Goal: Task Accomplishment & Management: Use online tool/utility

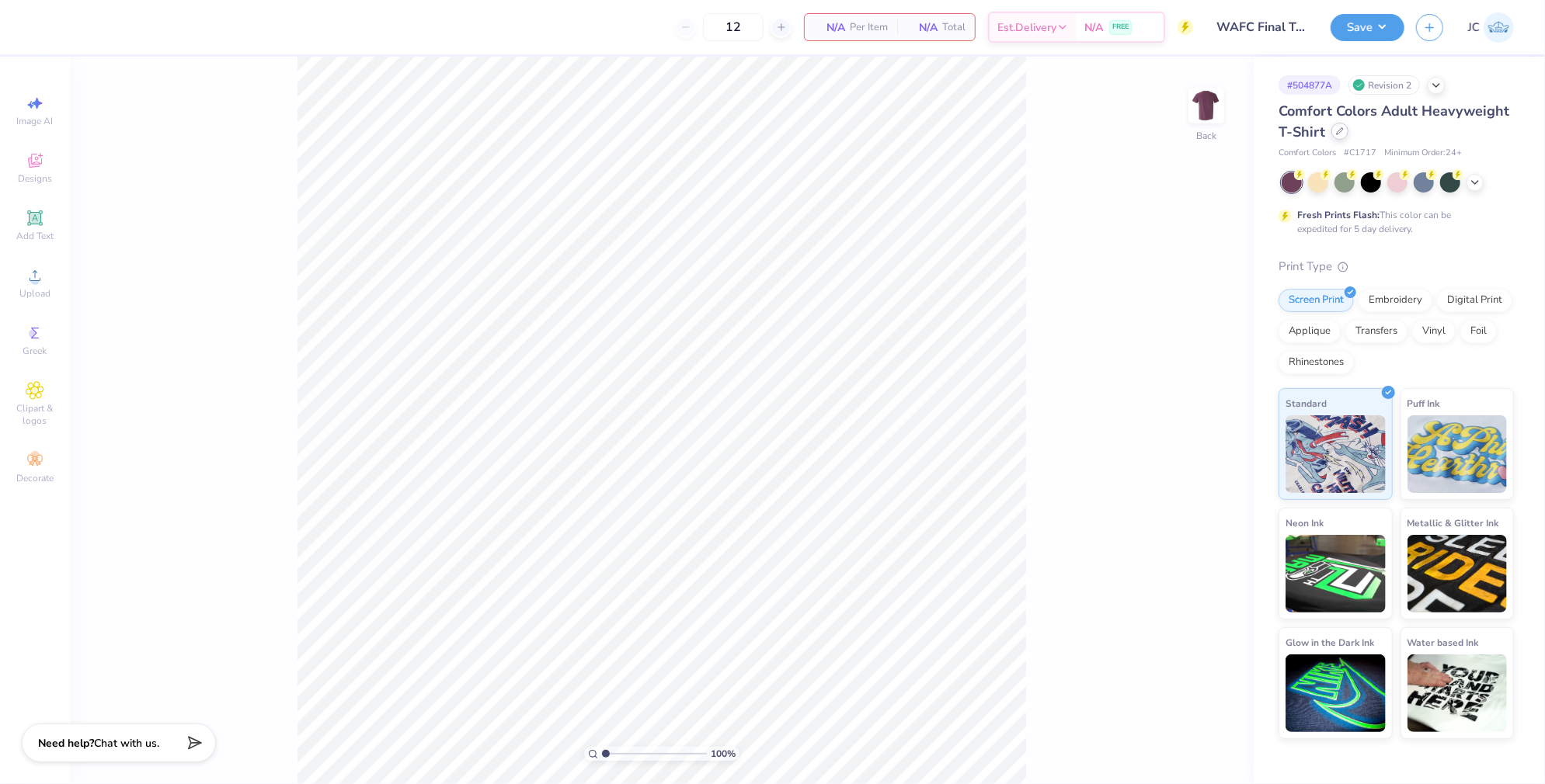
click at [1338, 138] on div at bounding box center [1341, 132] width 17 height 17
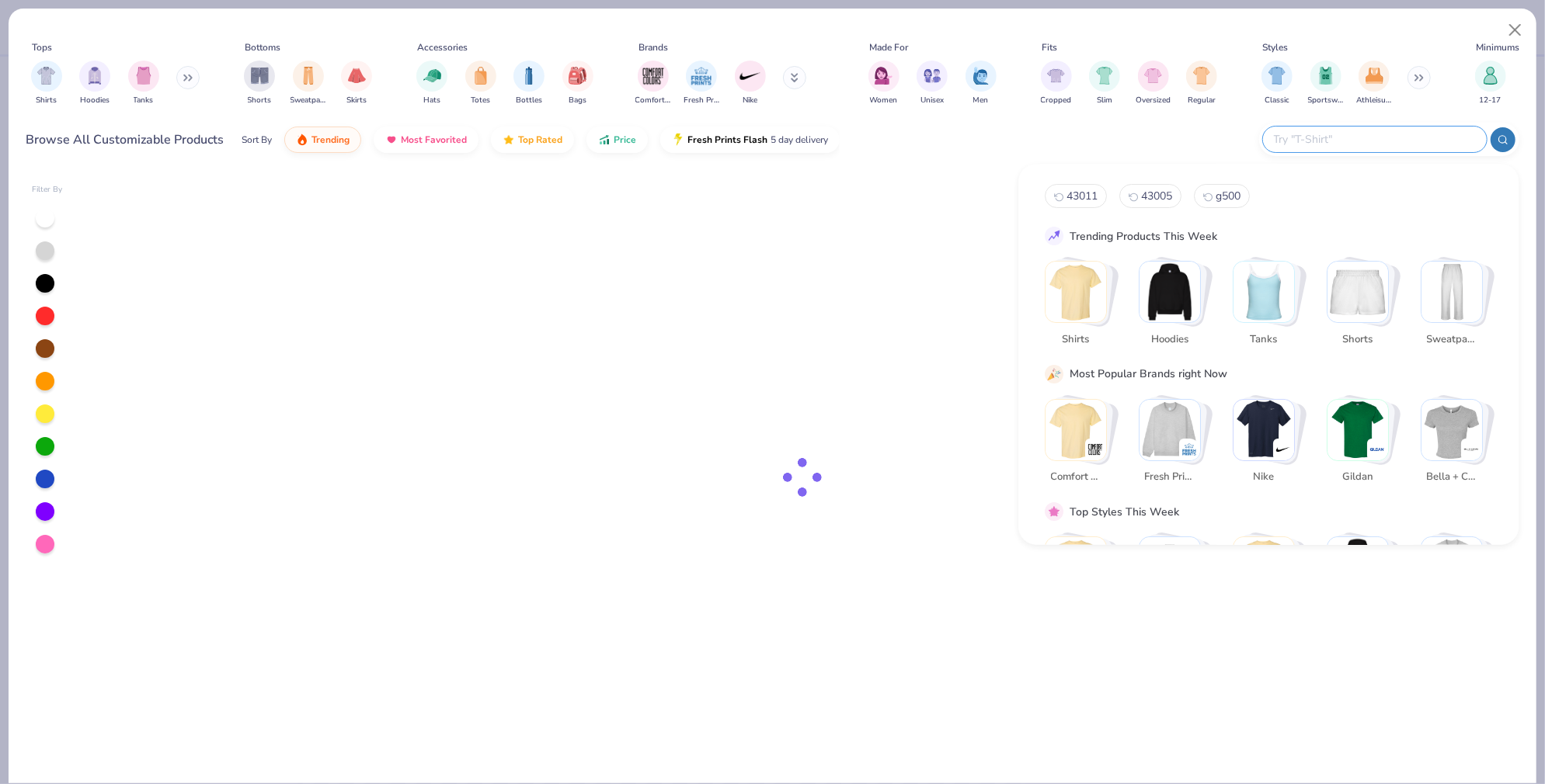
click at [1445, 137] on input "text" at bounding box center [1374, 139] width 204 height 18
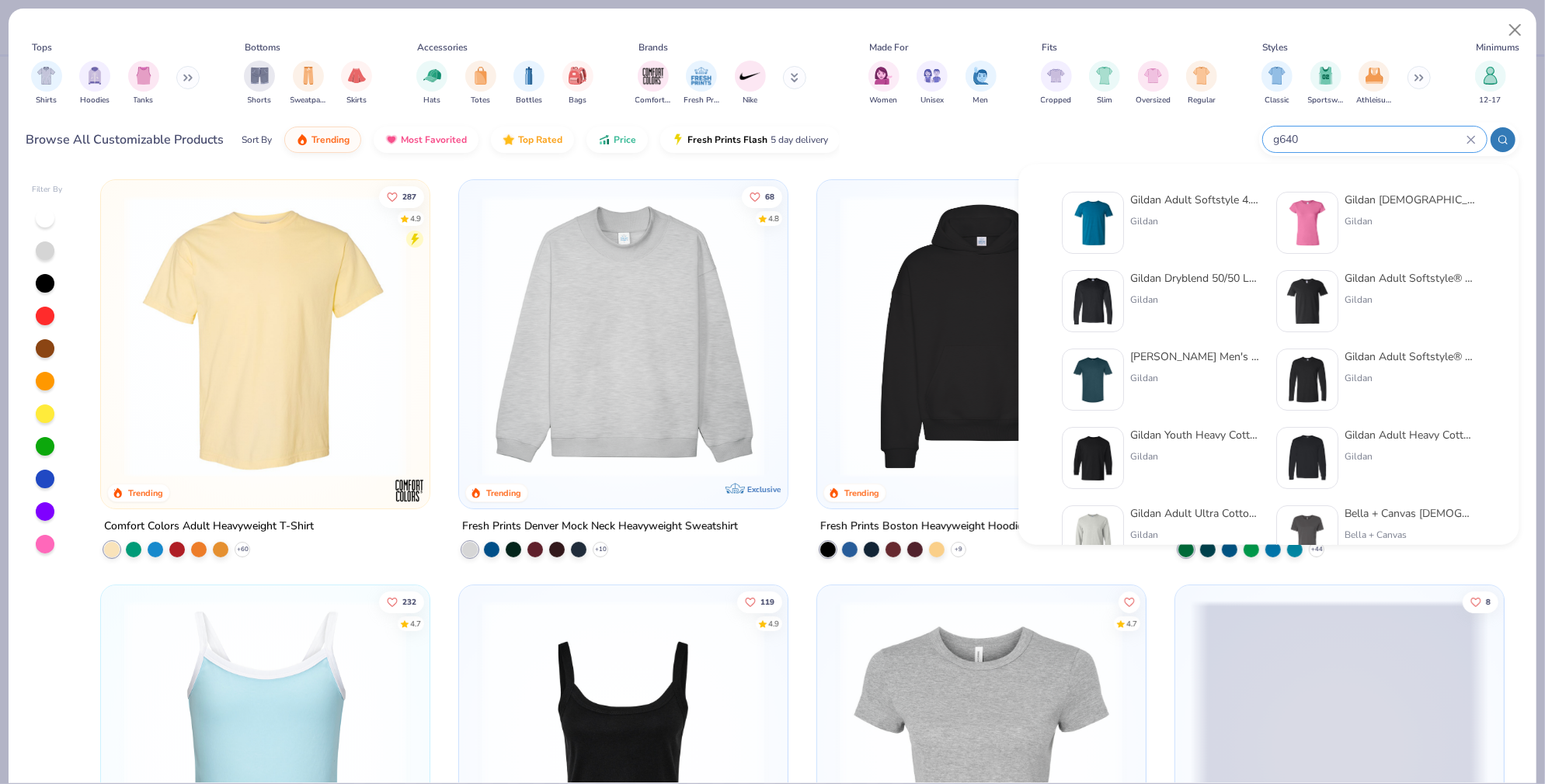
type input "g640"
click at [1100, 233] on img at bounding box center [1094, 224] width 49 height 49
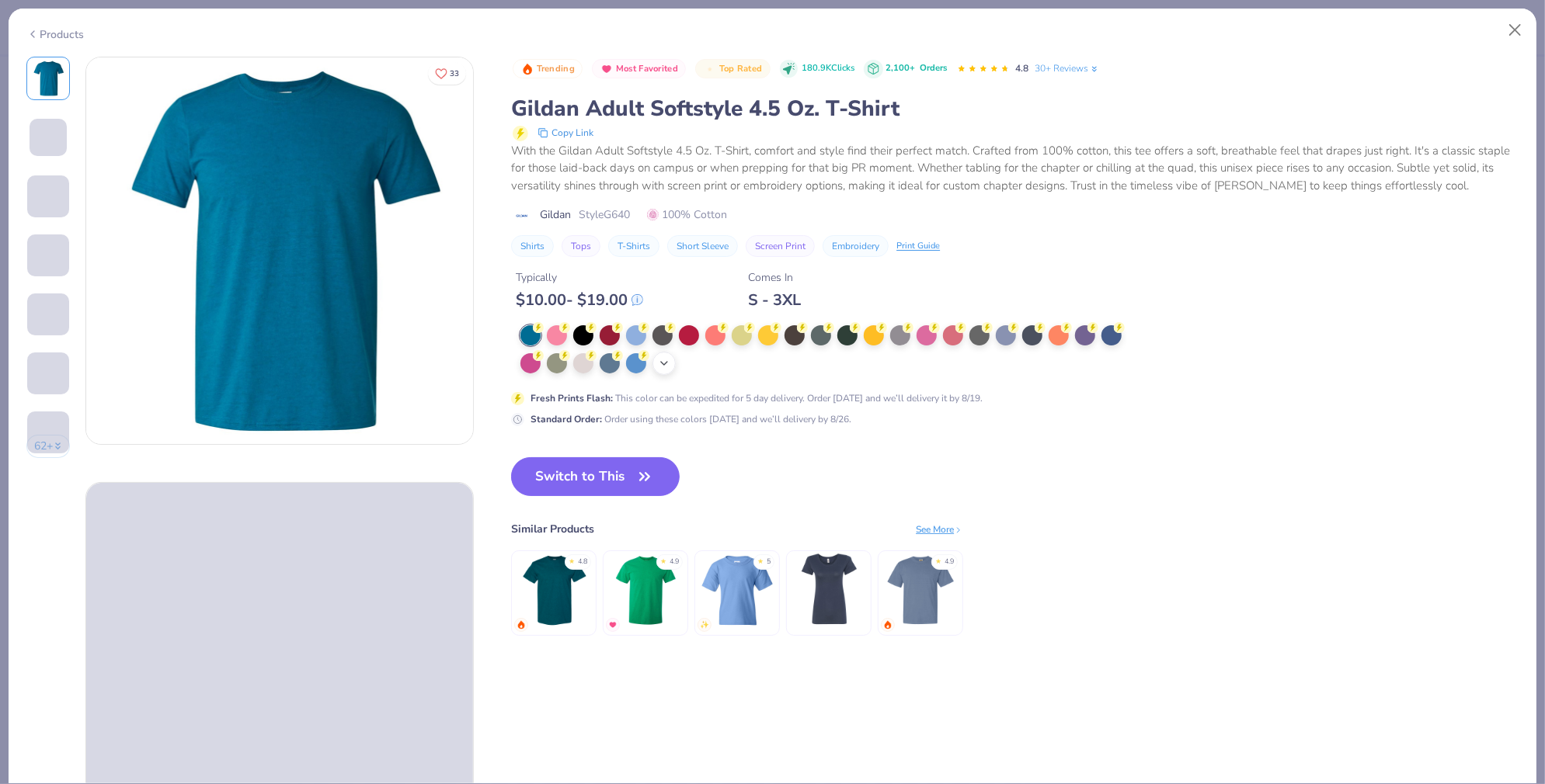
click at [665, 360] on icon at bounding box center [664, 363] width 12 height 12
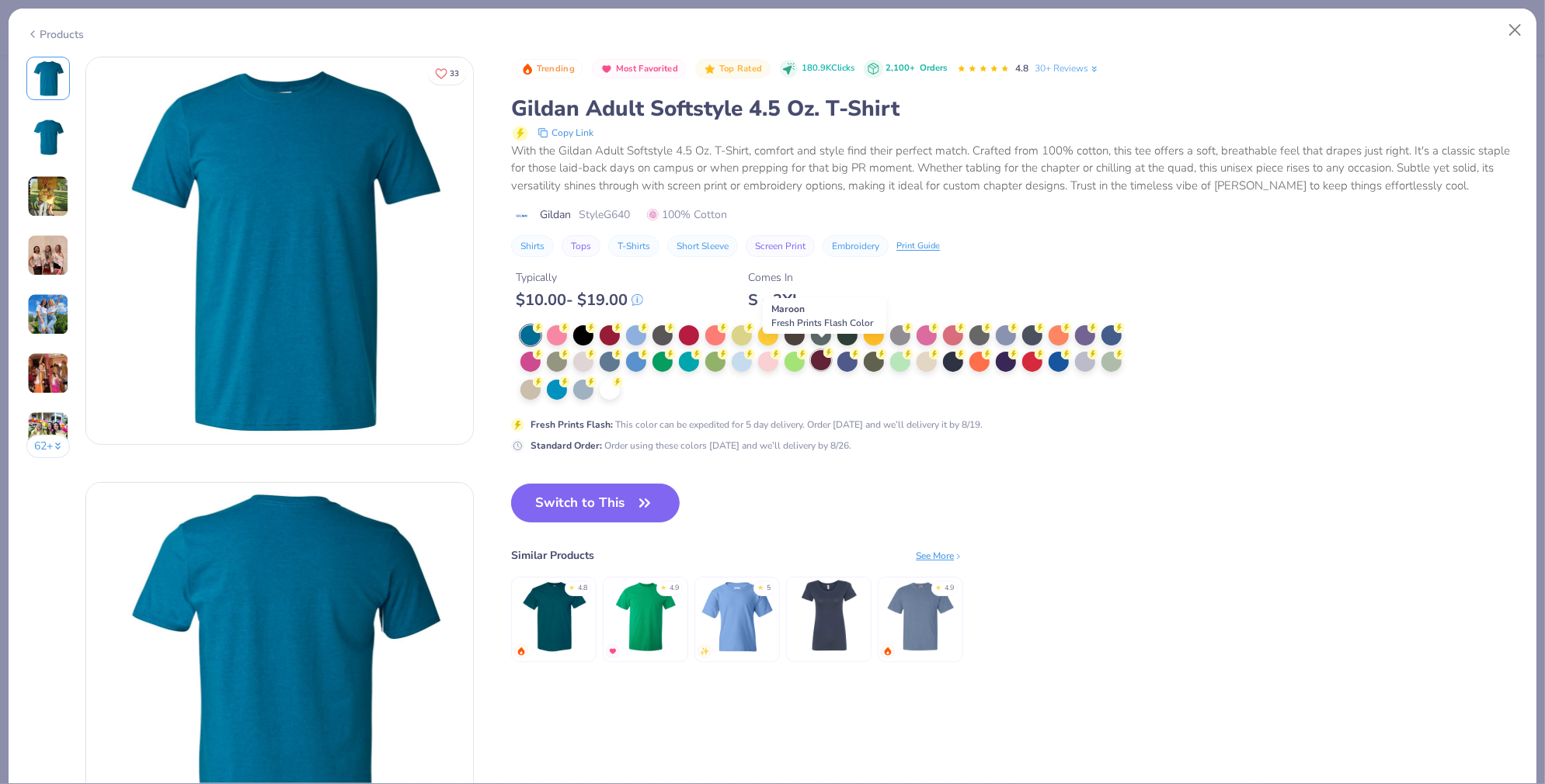
click at [544, 334] on circle at bounding box center [538, 327] width 11 height 11
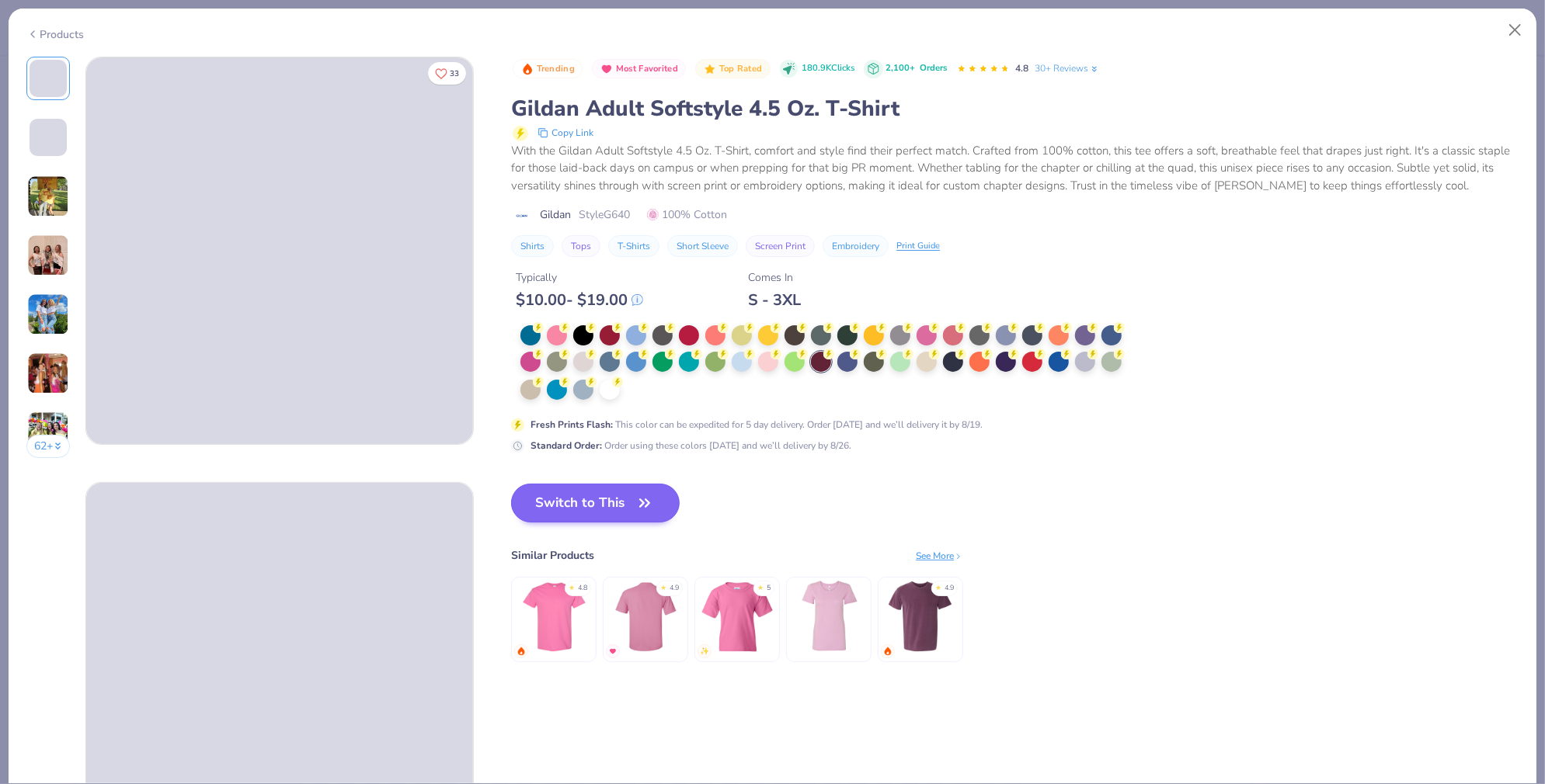
click at [539, 502] on button "Switch to This" at bounding box center [595, 503] width 169 height 39
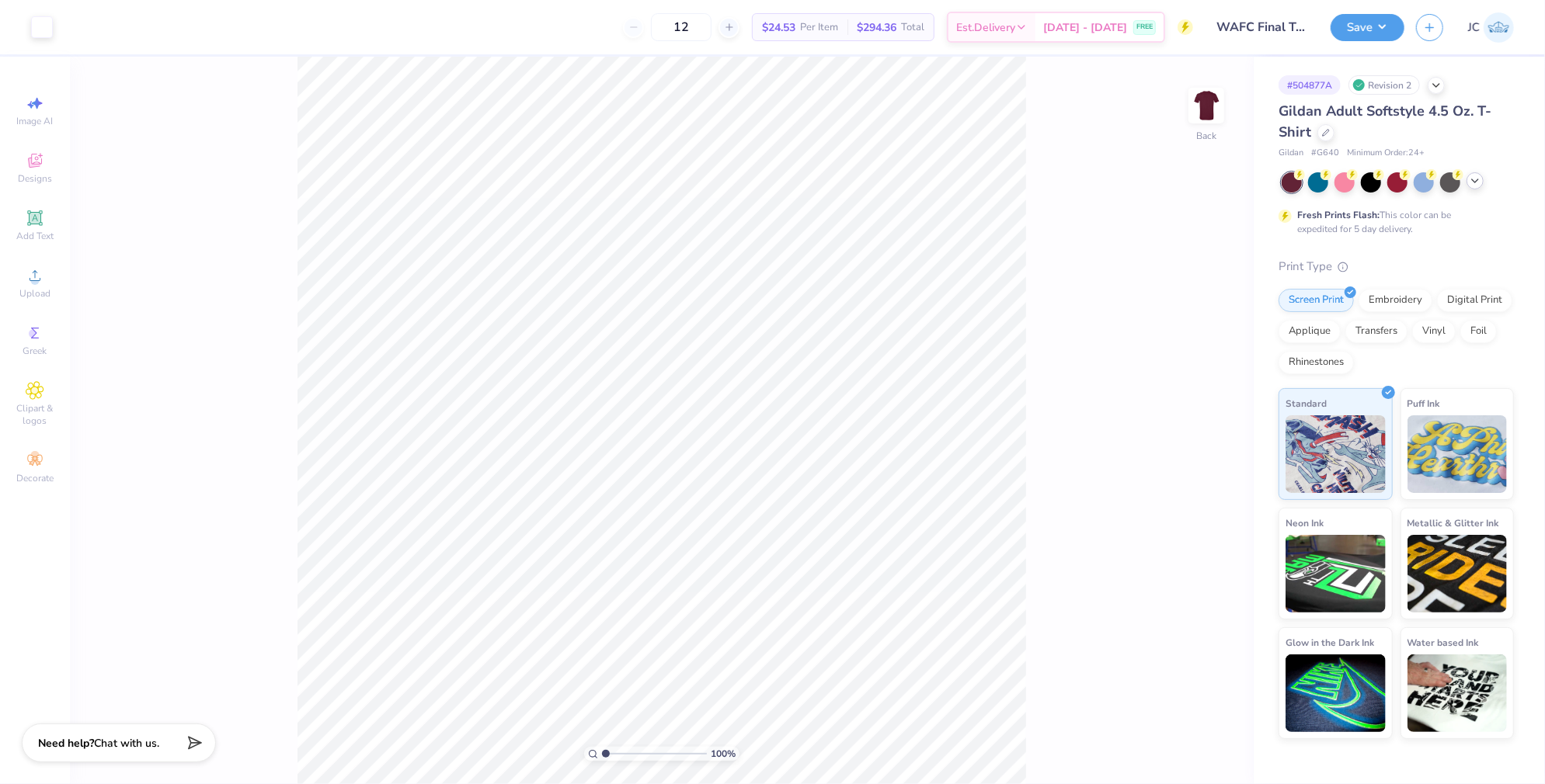
click at [1470, 184] on icon at bounding box center [1475, 181] width 12 height 12
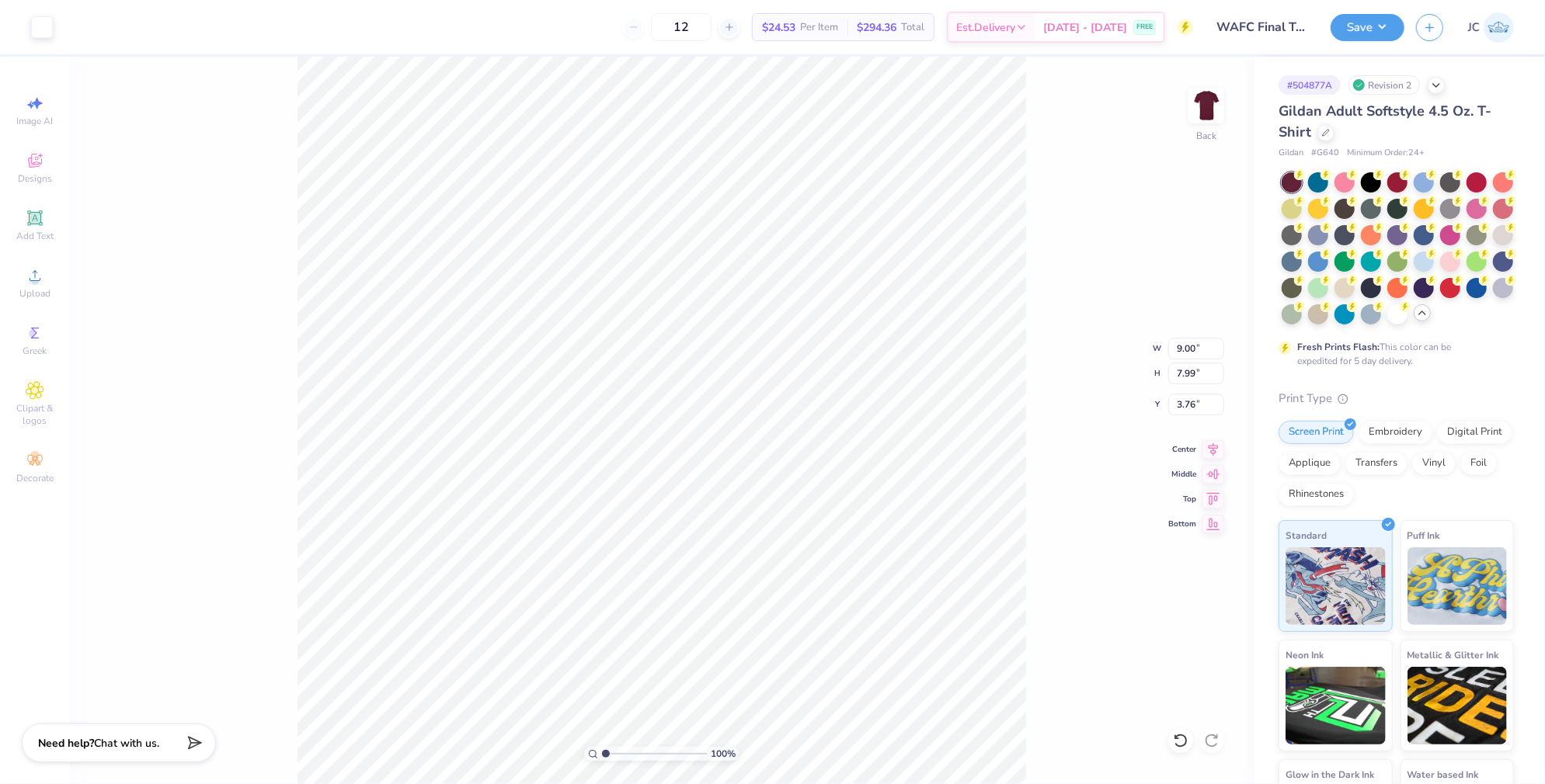
type input "3.31"
click at [1387, 23] on button "Save" at bounding box center [1367, 24] width 74 height 27
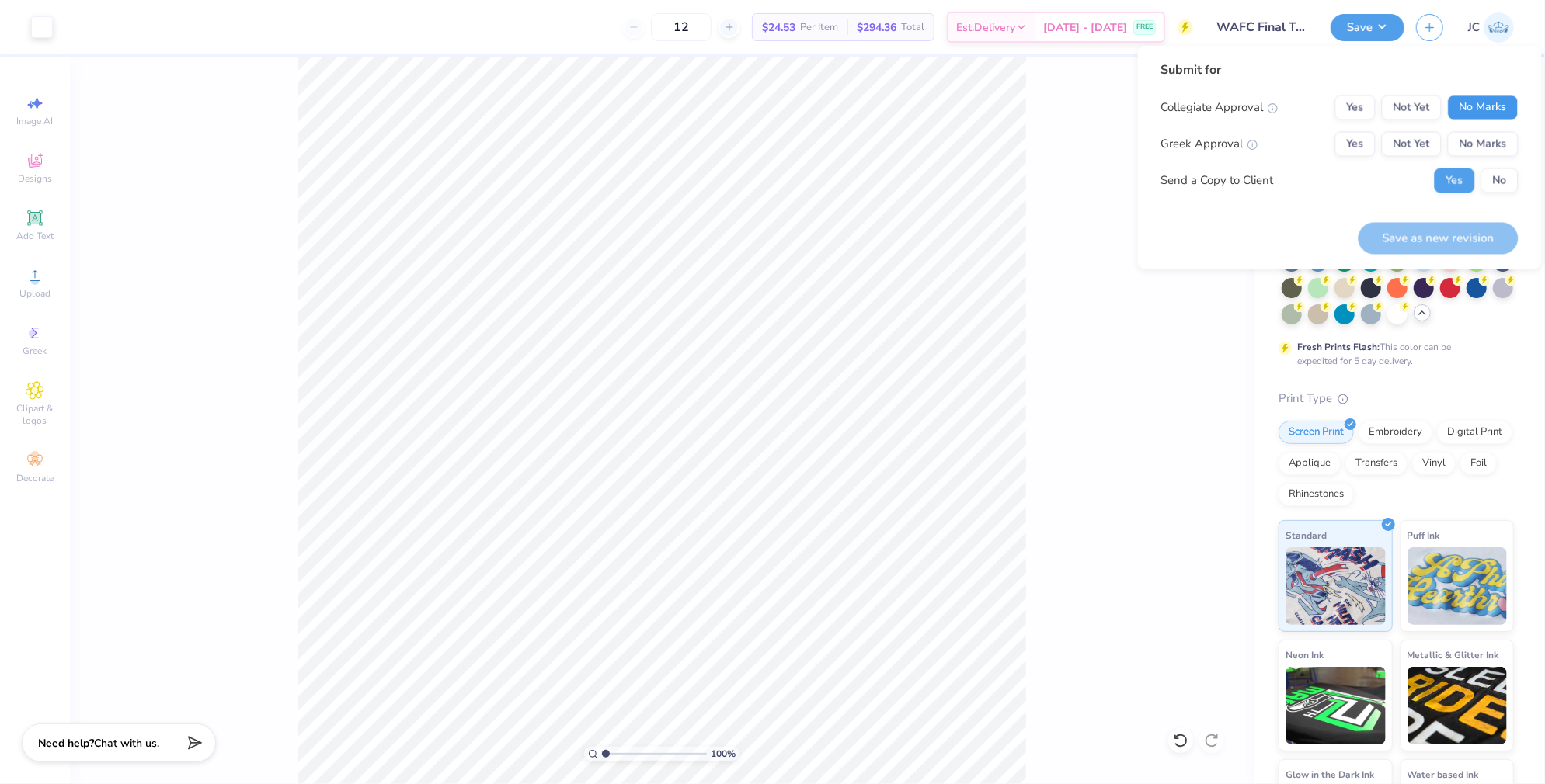
click at [1495, 100] on button "No Marks" at bounding box center [1483, 107] width 71 height 25
click at [1491, 149] on button "No Marks" at bounding box center [1483, 144] width 71 height 25
click at [1450, 234] on button "Save as new revision" at bounding box center [1438, 237] width 160 height 32
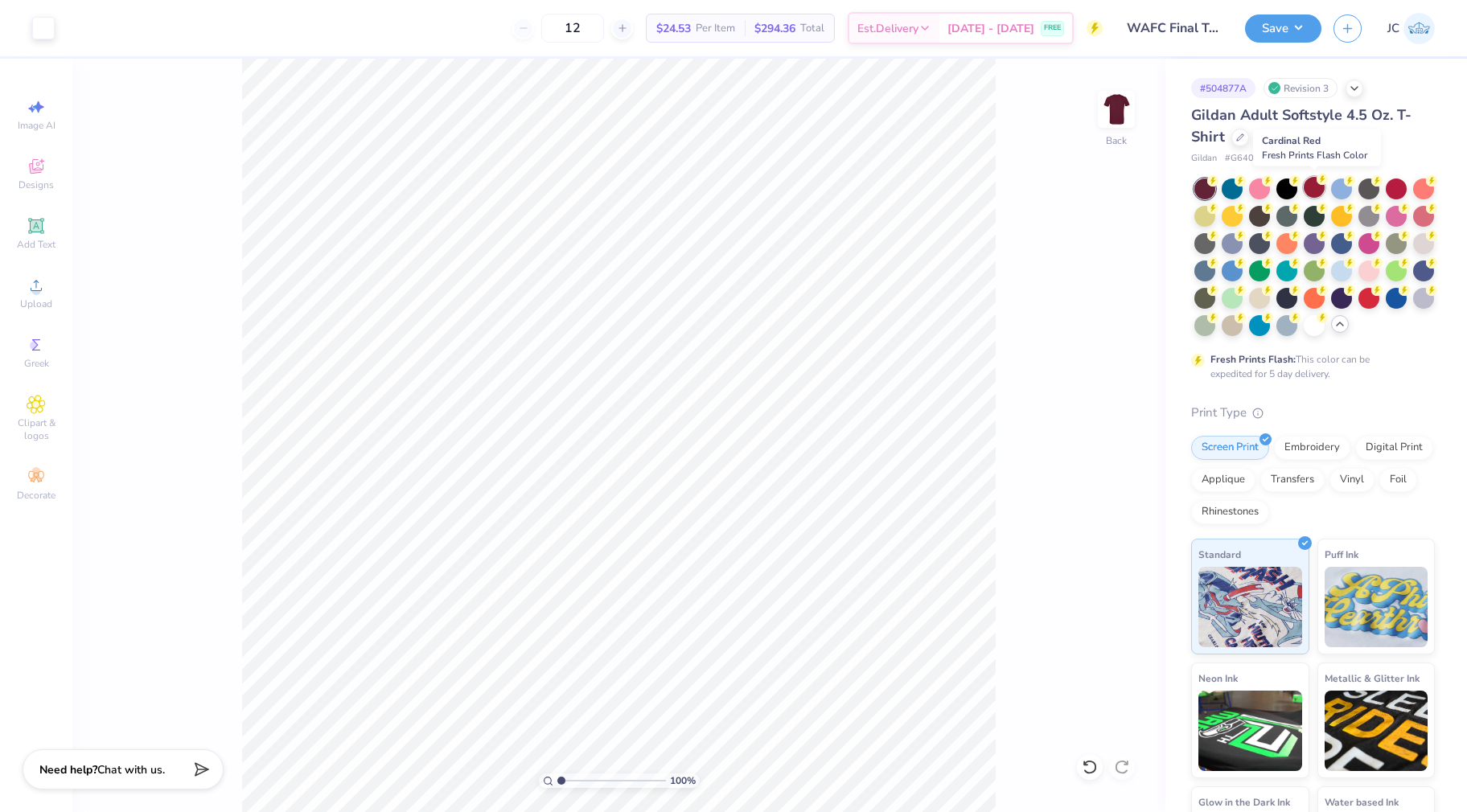
click at [1317, 184] on icon at bounding box center [1323, 179] width 12 height 12
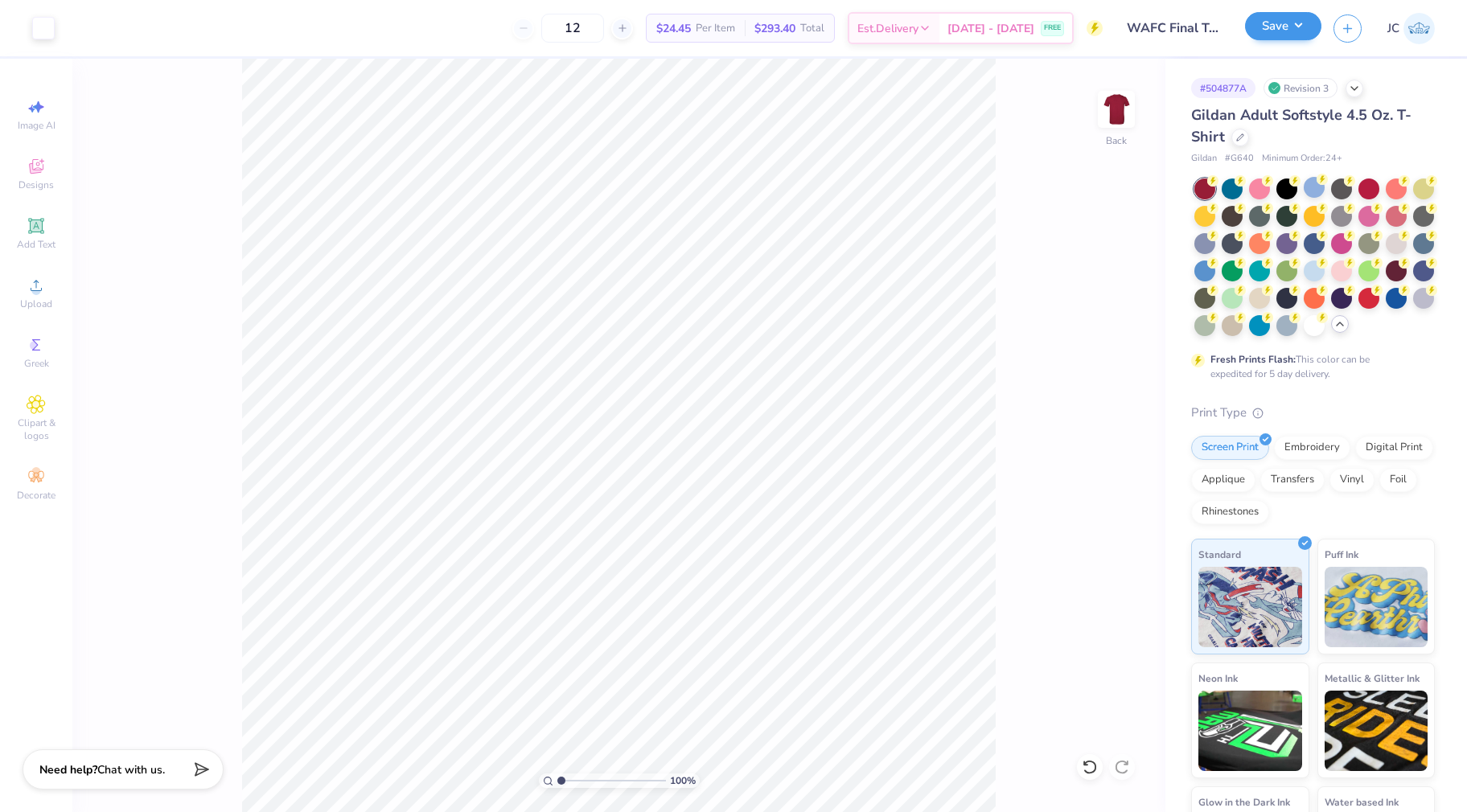
click at [1269, 24] on button "Save" at bounding box center [1283, 25] width 76 height 28
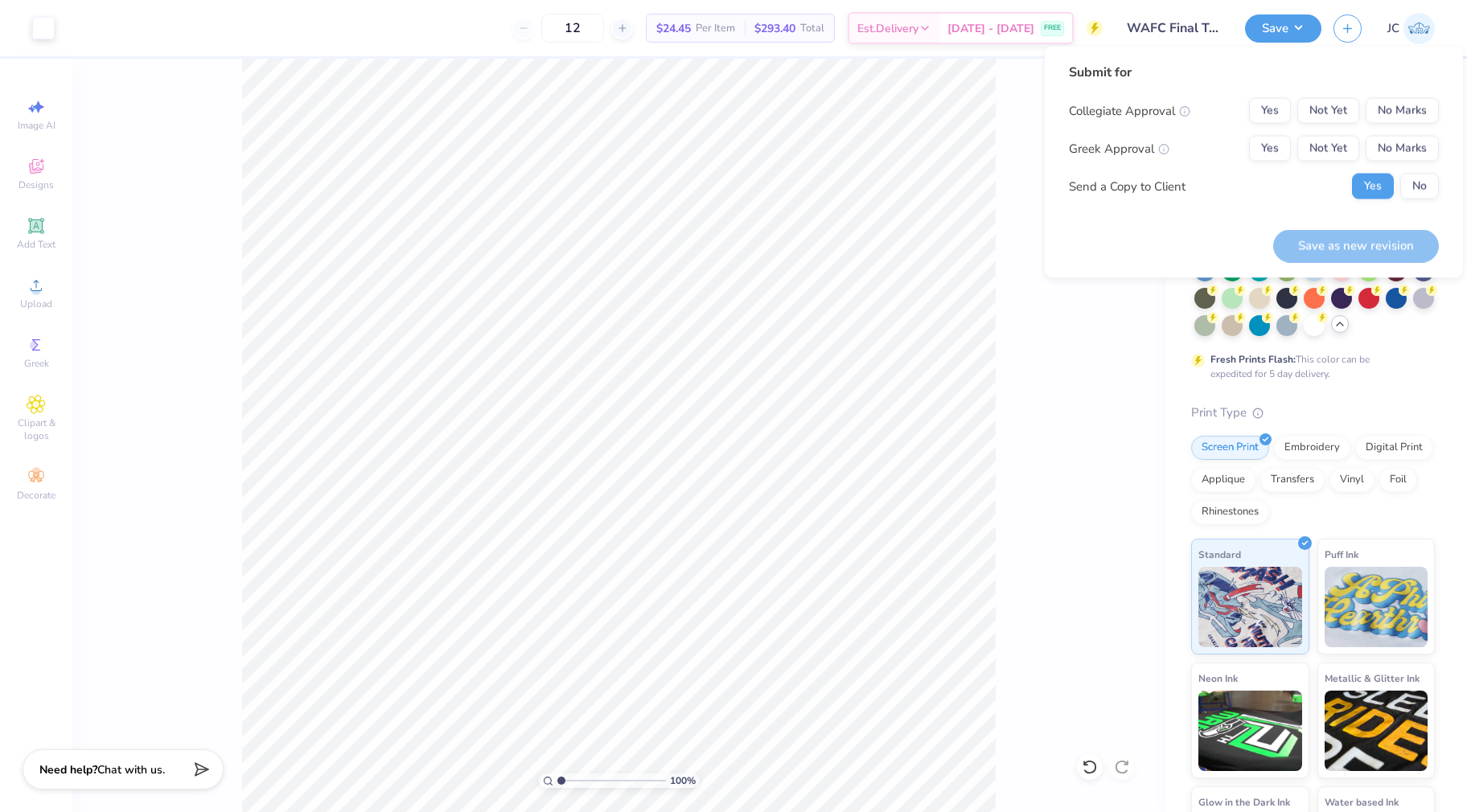
click at [1426, 91] on div "Submit for Collegiate Approval Yes Not Yet No Marks Greek Approval Yes Not Yet …" at bounding box center [1253, 137] width 370 height 149
click at [1424, 95] on div "Submit for Collegiate Approval Yes Not Yet No Marks Greek Approval Yes Not Yet …" at bounding box center [1253, 137] width 370 height 149
click at [1414, 110] on button "No Marks" at bounding box center [1402, 110] width 74 height 26
click at [1407, 146] on button "No Marks" at bounding box center [1402, 149] width 74 height 26
click at [1332, 238] on button "Save as new revision" at bounding box center [1356, 246] width 166 height 33
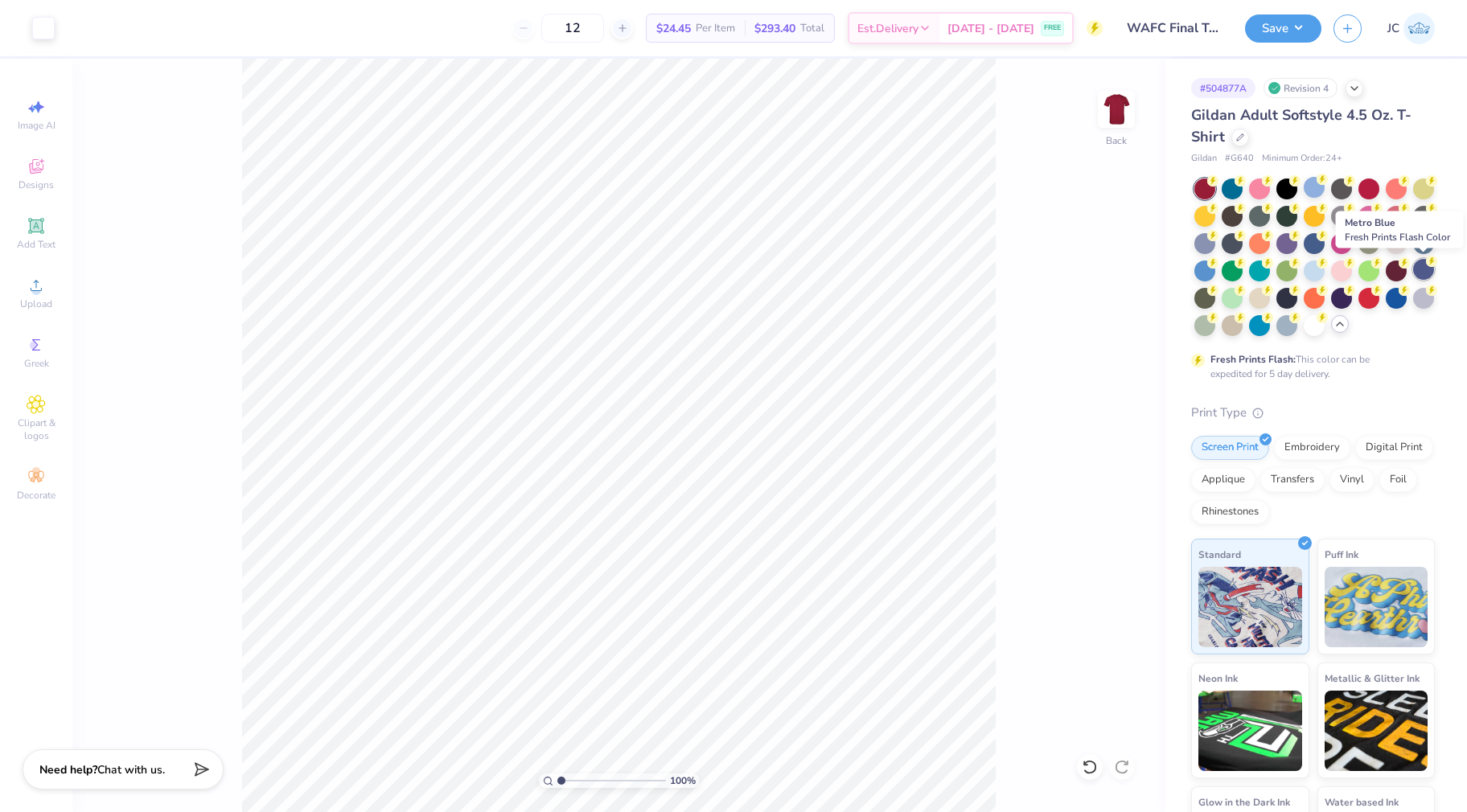
click at [1422, 268] on div at bounding box center [1423, 269] width 21 height 21
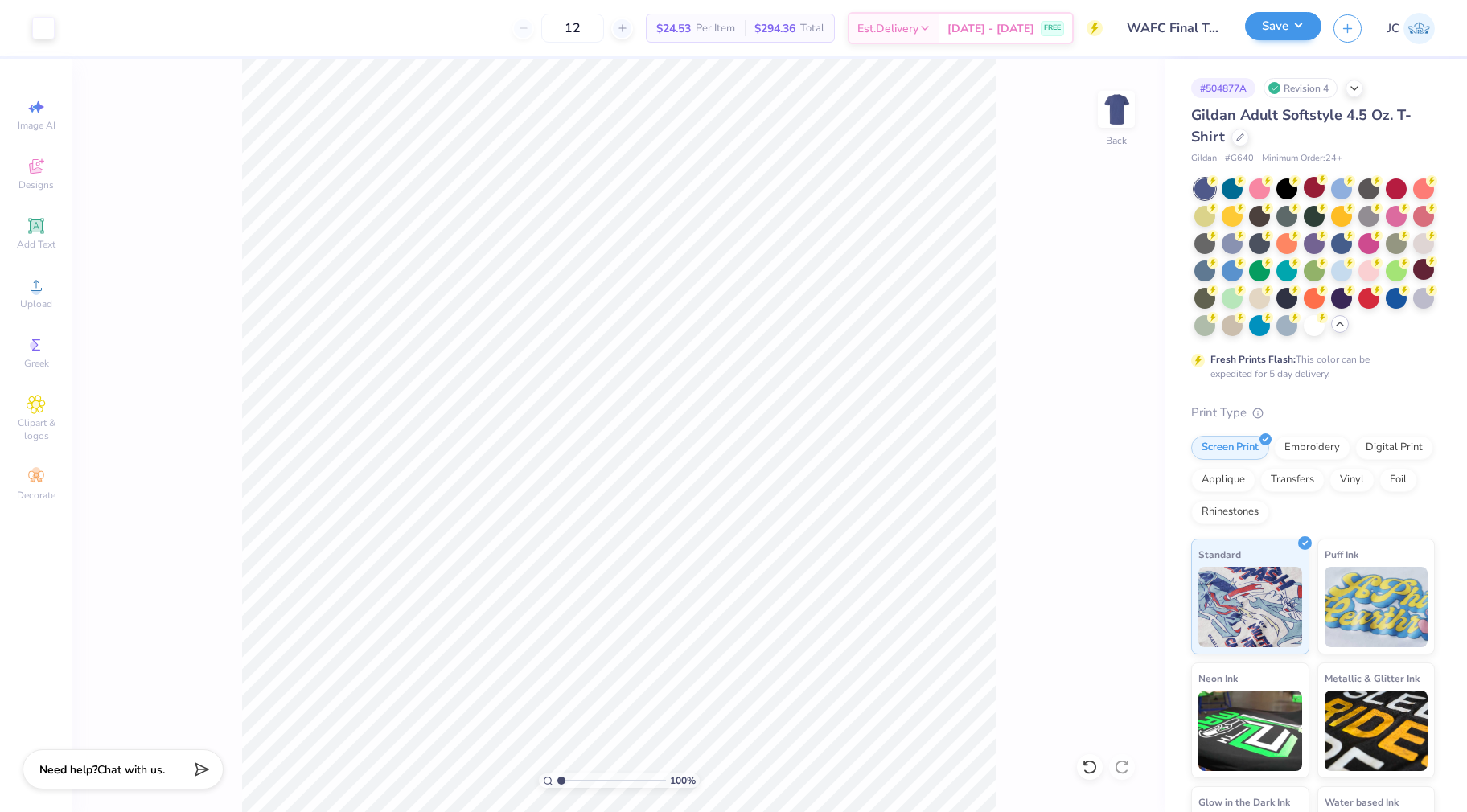
click at [1284, 23] on button "Save" at bounding box center [1283, 25] width 76 height 28
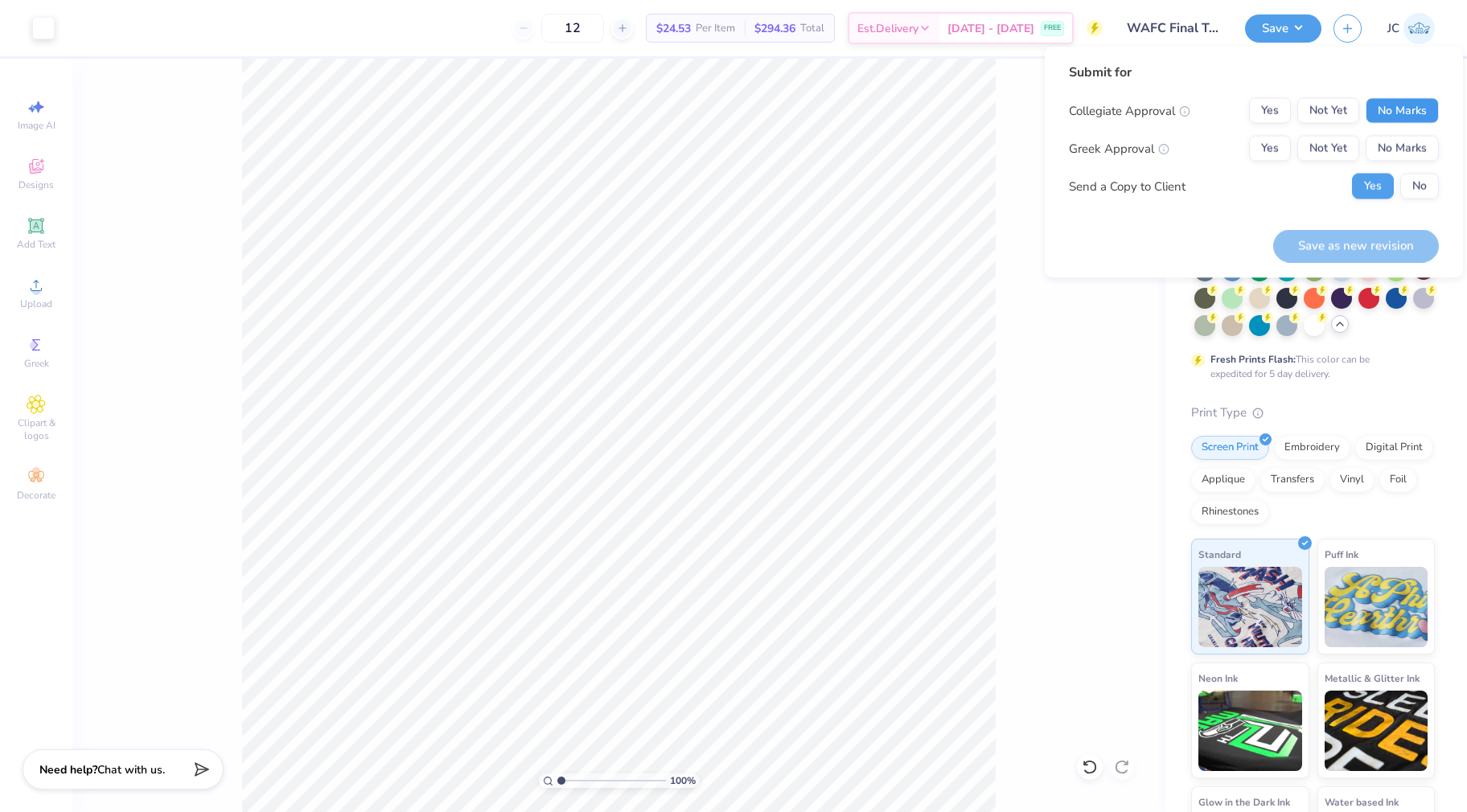
click at [1423, 105] on button "No Marks" at bounding box center [1402, 110] width 74 height 26
click at [1417, 144] on button "No Marks" at bounding box center [1402, 149] width 74 height 26
click at [1366, 246] on button "Save as new revision" at bounding box center [1356, 246] width 166 height 33
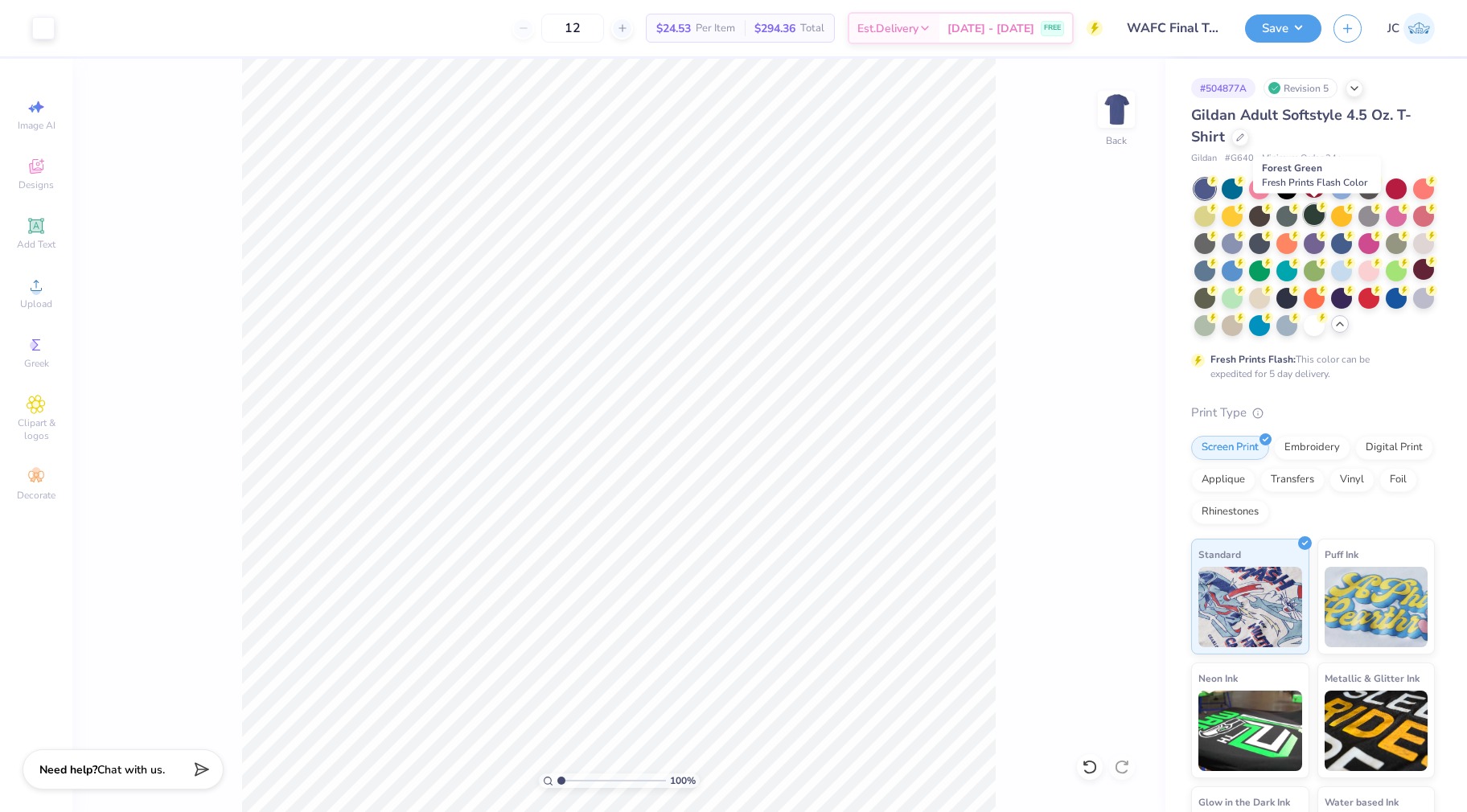
click at [1313, 206] on div at bounding box center [1314, 214] width 21 height 21
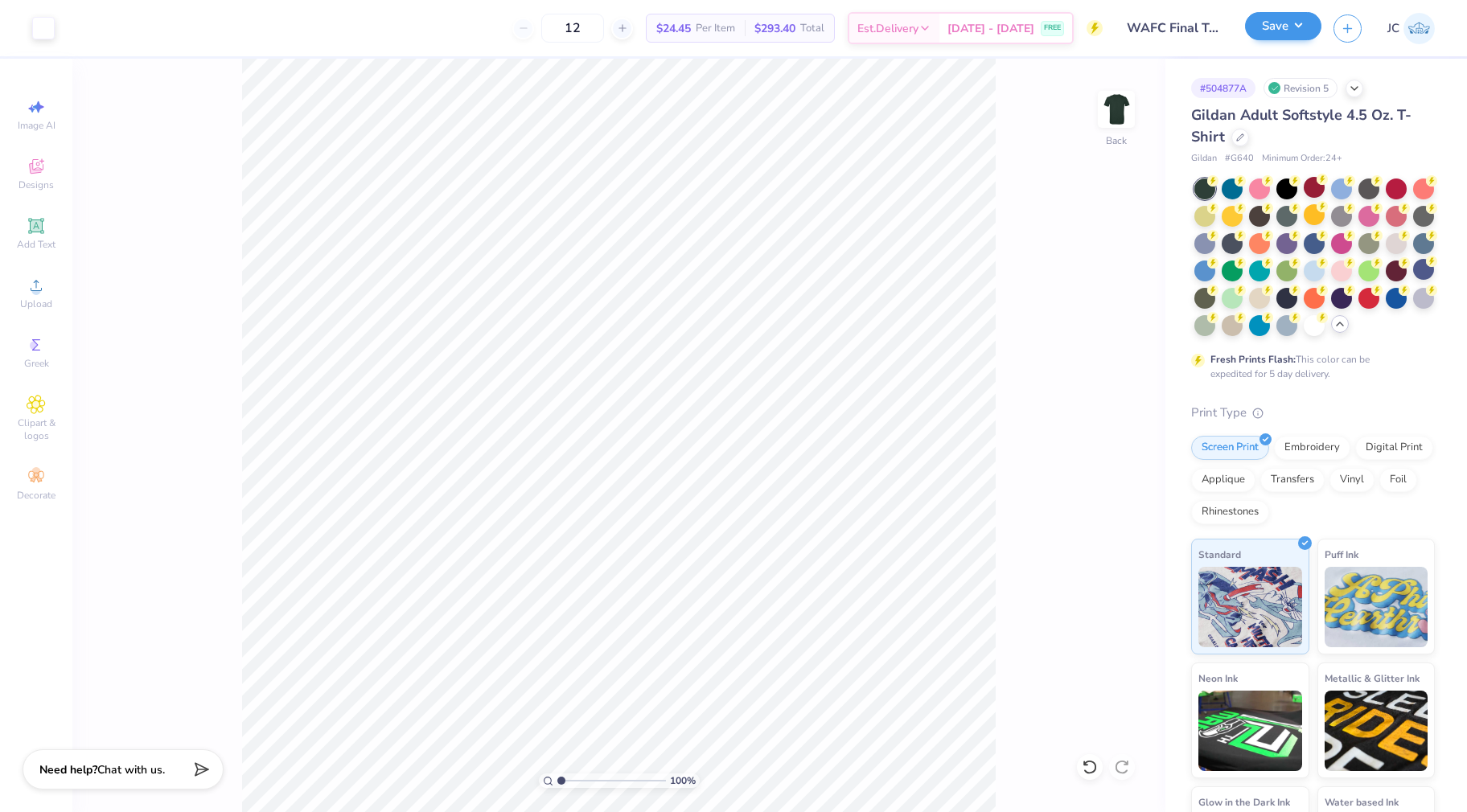
click at [1280, 30] on button "Save" at bounding box center [1283, 25] width 76 height 28
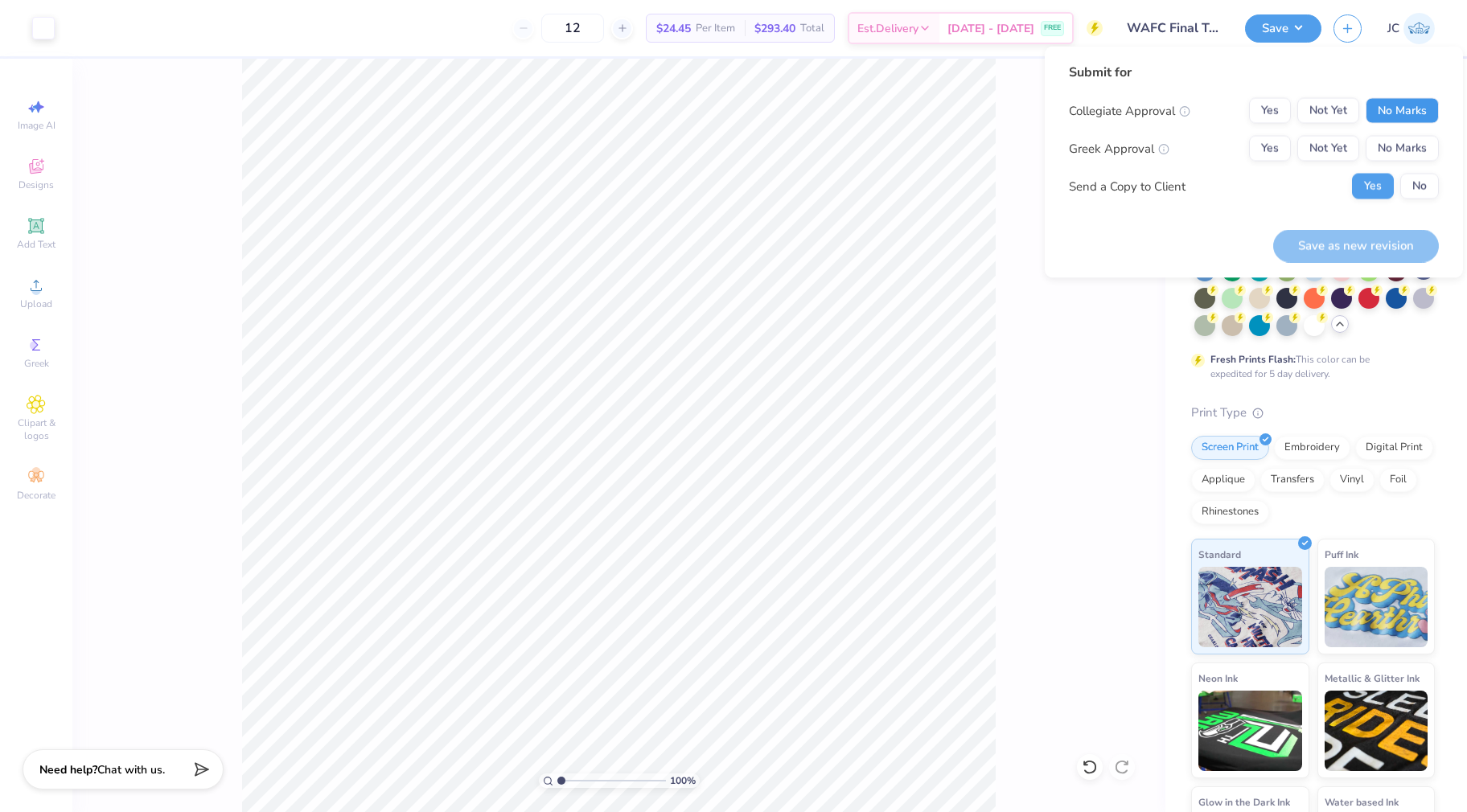
click at [1401, 110] on button "No Marks" at bounding box center [1402, 110] width 74 height 26
click at [1401, 140] on button "No Marks" at bounding box center [1402, 149] width 74 height 26
click at [1358, 240] on button "Save as new revision" at bounding box center [1356, 246] width 166 height 33
